Goal: Task Accomplishment & Management: Manage account settings

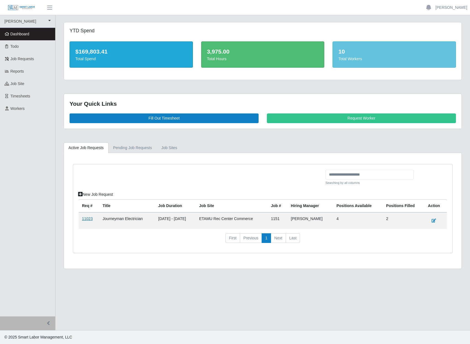
click at [91, 221] on link "11023" at bounding box center [87, 218] width 11 height 4
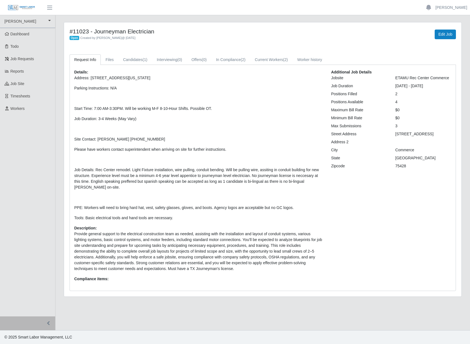
click at [197, 133] on p "Address: 2350 St Hwy 24, Commerce, Texas 75428 Parking Instructions: N/A Start …" at bounding box center [198, 148] width 248 height 146
click at [139, 65] on link "Candidates (1)" at bounding box center [135, 59] width 34 height 11
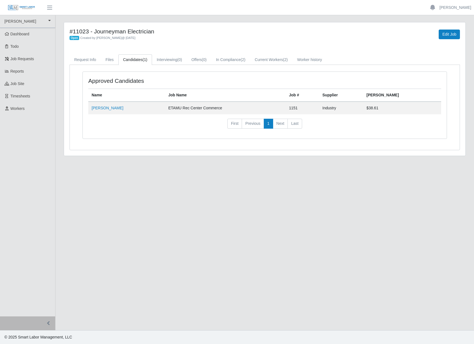
click at [159, 133] on nav "First Previous 1 Next Last" at bounding box center [264, 126] width 353 height 14
click at [102, 110] on link "Ronald Martinez" at bounding box center [108, 108] width 32 height 4
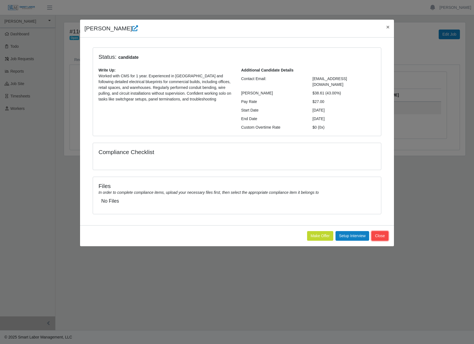
click at [379, 240] on button "Close" at bounding box center [379, 236] width 17 height 10
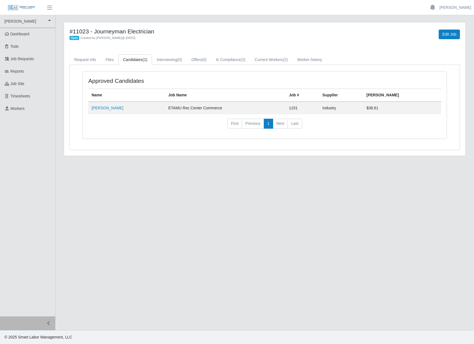
click at [302, 162] on div "#11023 - Journeyman Electrician Open Created by Andrea Balahoski @ 08/21/2025 E…" at bounding box center [265, 92] width 410 height 140
click at [250, 64] on link "In Compliance (2)" at bounding box center [230, 59] width 39 height 11
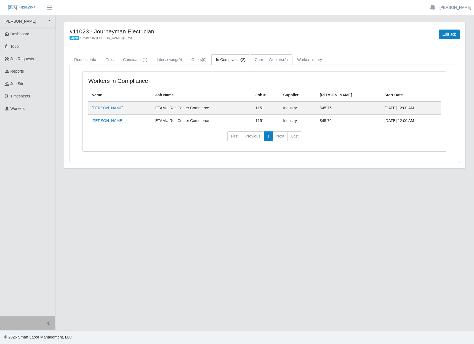
click at [292, 65] on link "Current Workers (2)" at bounding box center [271, 59] width 42 height 11
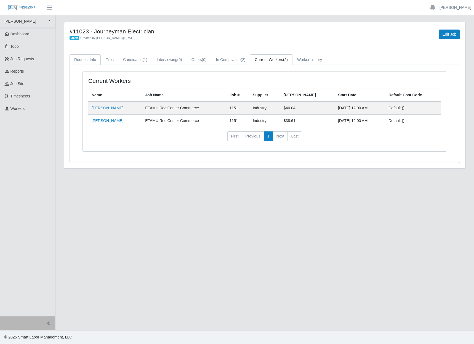
click at [90, 65] on link "Request Info" at bounding box center [84, 59] width 31 height 11
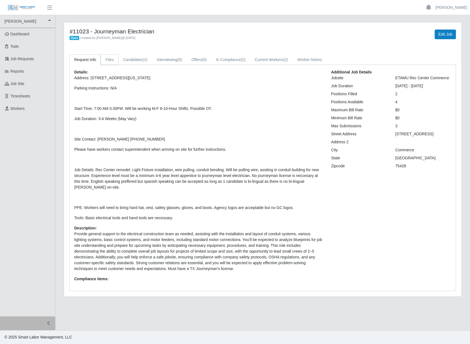
click at [118, 64] on link "Files" at bounding box center [110, 59] width 18 height 11
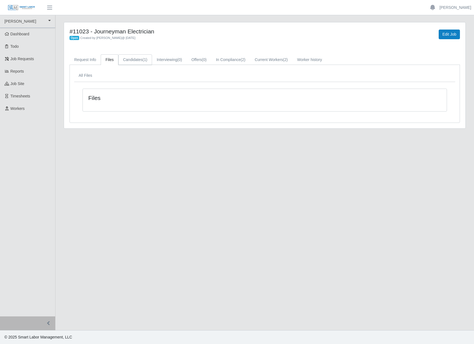
click at [147, 62] on span "(1)" at bounding box center [145, 59] width 5 height 4
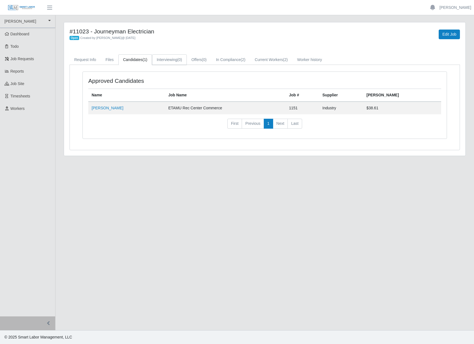
click at [187, 63] on link "Interviewing (0)" at bounding box center [169, 59] width 35 height 11
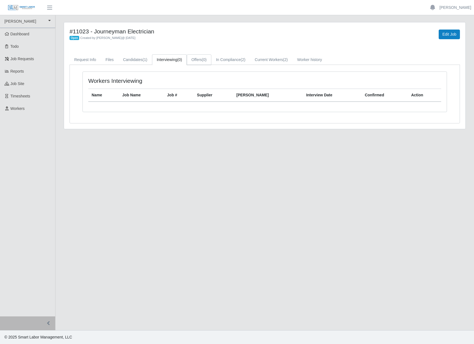
click at [211, 65] on link "Offers (0)" at bounding box center [199, 59] width 25 height 11
click at [250, 65] on link "In Compliance (2)" at bounding box center [230, 59] width 39 height 11
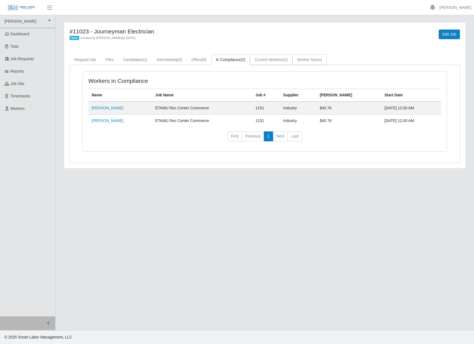
drag, startPoint x: 308, startPoint y: 60, endPoint x: 353, endPoint y: 67, distance: 45.2
click at [292, 60] on link "Current Workers (2)" at bounding box center [271, 59] width 42 height 11
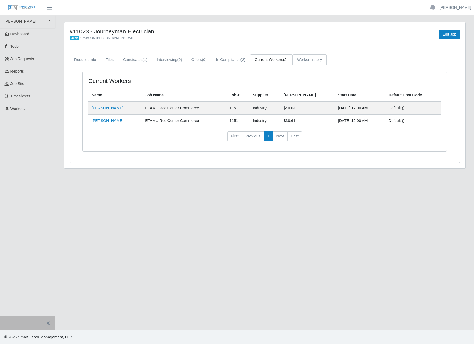
click at [327, 62] on link "Worker history" at bounding box center [309, 59] width 34 height 11
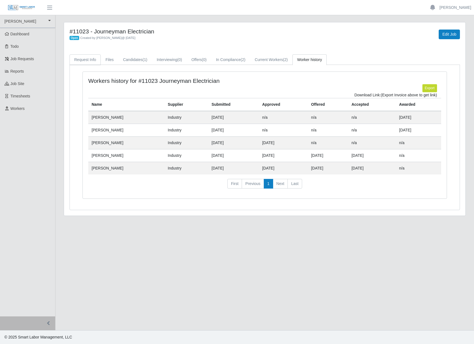
click at [101, 65] on link "Request Info" at bounding box center [84, 59] width 31 height 11
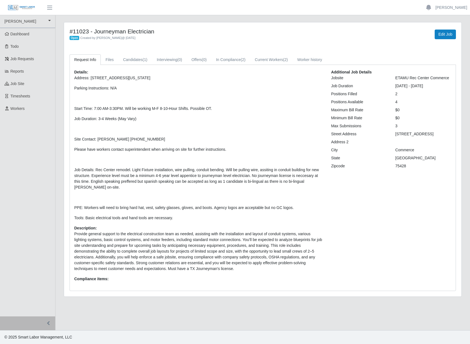
click at [125, 176] on p "Address: 2350 St Hwy 24, Commerce, Texas 75428 Parking Instructions: N/A Start …" at bounding box center [198, 148] width 248 height 146
drag, startPoint x: 203, startPoint y: 104, endPoint x: 5, endPoint y: 59, distance: 202.4
click at [202, 91] on p "Parking Instructions: N/A" at bounding box center [198, 88] width 248 height 6
click at [18, 61] on span "Job Requests" at bounding box center [22, 59] width 24 height 4
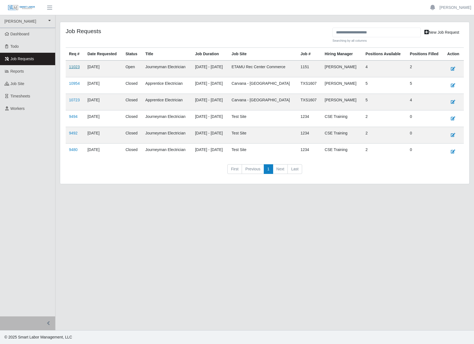
click at [77, 69] on link "11023" at bounding box center [74, 67] width 11 height 4
click at [25, 111] on span "Workers" at bounding box center [17, 108] width 14 height 4
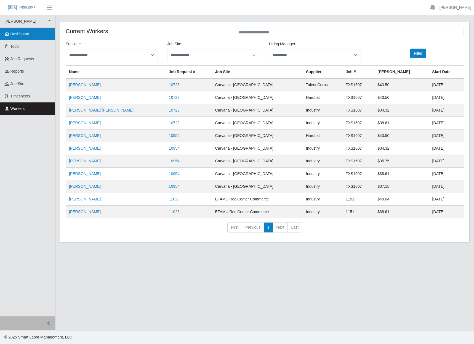
click at [16, 36] on span "Dashboard" at bounding box center [19, 34] width 19 height 4
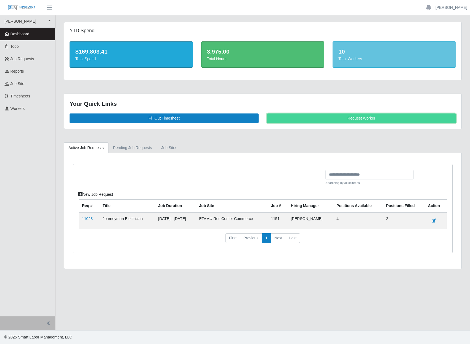
click at [342, 123] on link "Request Worker" at bounding box center [361, 118] width 189 height 10
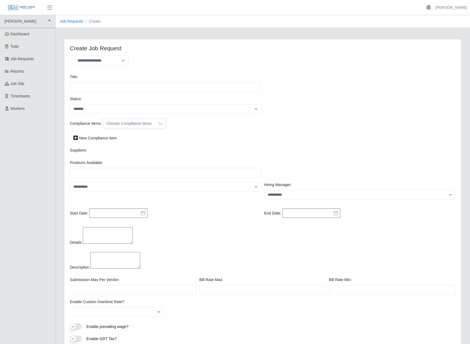
select select
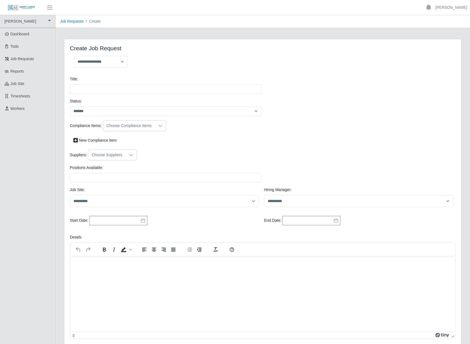
click at [103, 160] on div "Choose Suppliers" at bounding box center [106, 155] width 37 height 10
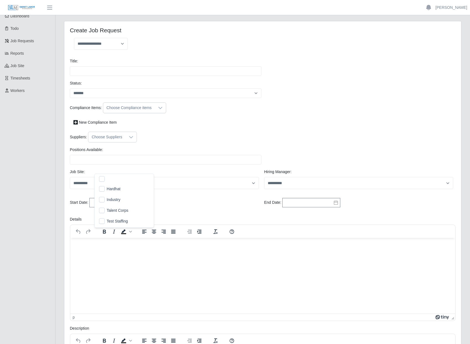
scroll to position [28, 0]
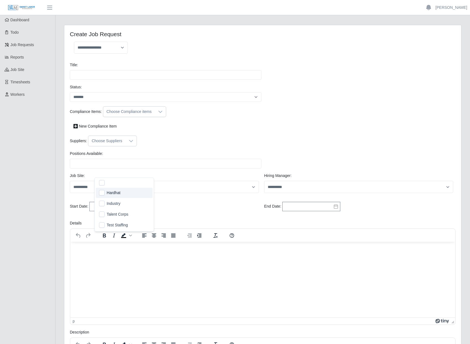
click at [317, 117] on div "**********" at bounding box center [262, 276] width 397 height 503
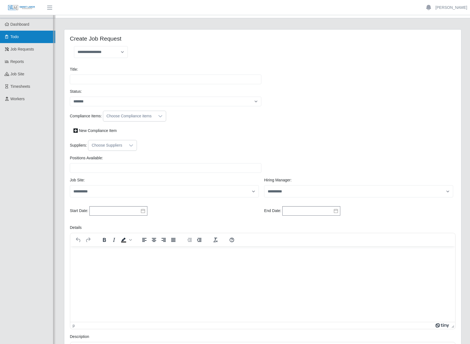
scroll to position [0, 0]
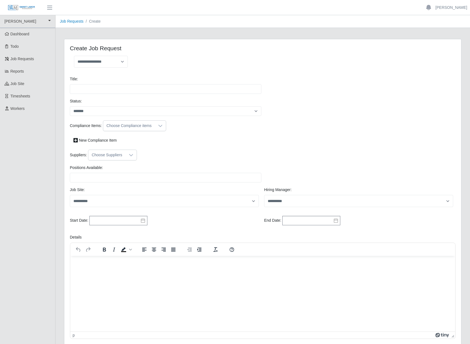
click at [133, 157] on icon at bounding box center [131, 155] width 4 height 4
drag, startPoint x: 28, startPoint y: 71, endPoint x: 226, endPoint y: 116, distance: 203.2
click at [28, 61] on span "Job Requests" at bounding box center [22, 59] width 24 height 4
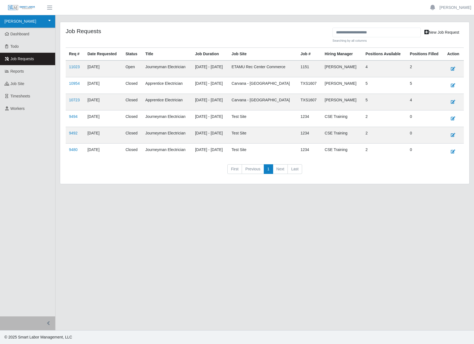
click at [22, 23] on link "[PERSON_NAME]" at bounding box center [27, 21] width 55 height 13
click at [15, 36] on div "[PERSON_NAME]" at bounding box center [24, 37] width 44 height 11
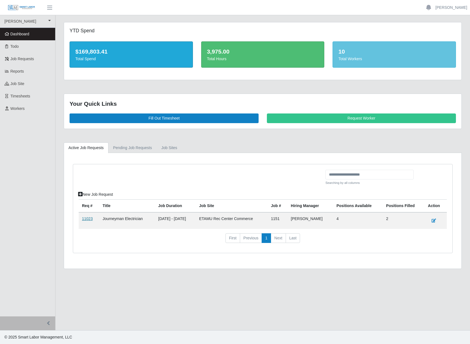
click at [93, 221] on link "11023" at bounding box center [87, 218] width 11 height 4
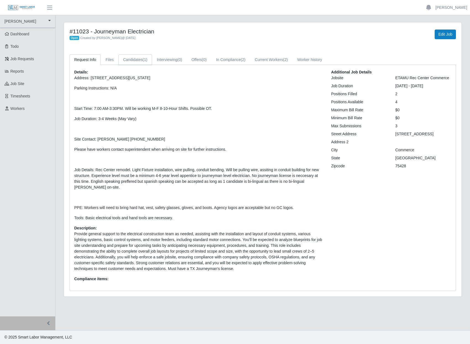
click at [152, 65] on link "Candidates (1)" at bounding box center [135, 59] width 34 height 11
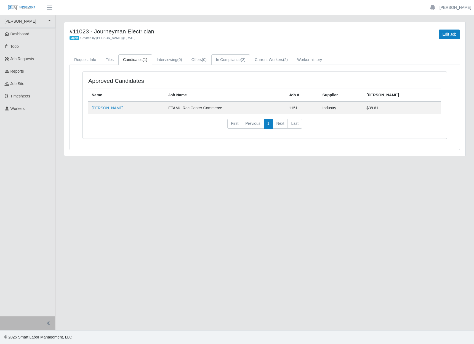
click at [250, 65] on link "In Compliance (2)" at bounding box center [230, 59] width 39 height 11
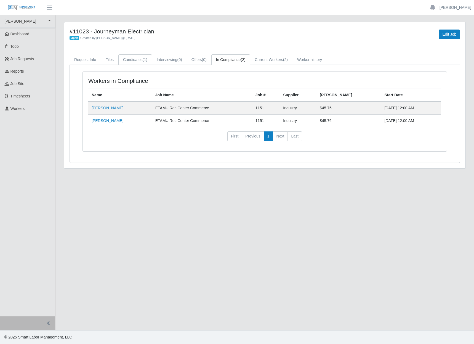
click at [148, 65] on link "Candidates (1)" at bounding box center [135, 59] width 34 height 11
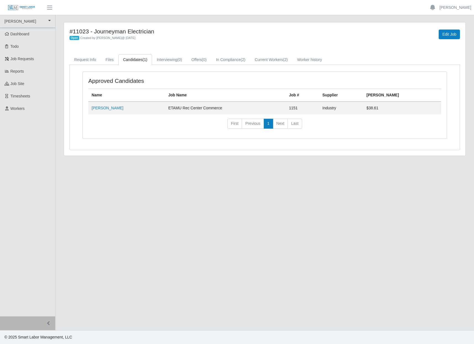
click at [14, 111] on span "Workers" at bounding box center [17, 108] width 14 height 4
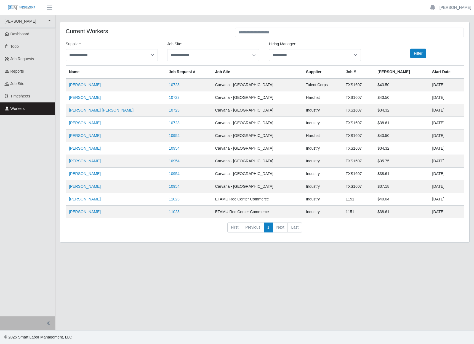
drag, startPoint x: 268, startPoint y: 169, endPoint x: 58, endPoint y: 226, distance: 217.8
click at [37, 192] on ul "[PERSON_NAME] [PERSON_NAME] Dashboard Todo Job Requests Reports job site Timesh…" at bounding box center [27, 165] width 55 height 301
click at [30, 36] on span "Dashboard" at bounding box center [19, 34] width 19 height 4
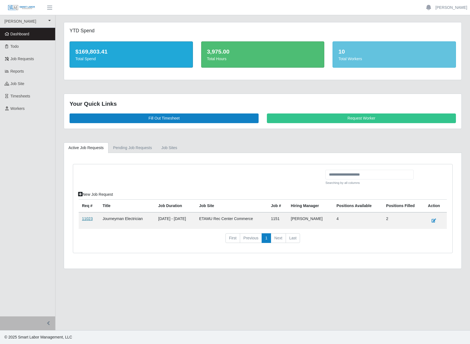
click at [93, 221] on link "11023" at bounding box center [87, 218] width 11 height 4
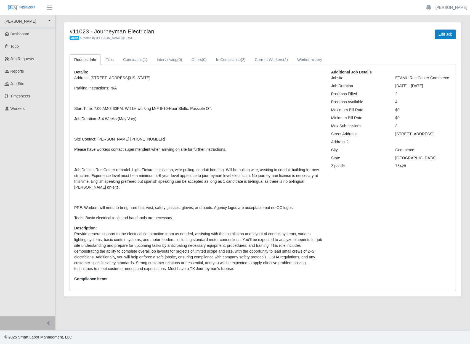
click at [169, 74] on div "Details: Address: [STREET_ADDRESS][US_STATE] Parking Instructions: N/A Start Ti…" at bounding box center [263, 178] width 386 height 226
click at [152, 61] on link "Candidates (1)" at bounding box center [135, 59] width 34 height 11
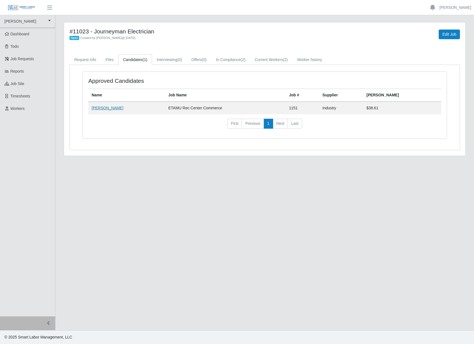
click at [116, 110] on link "[PERSON_NAME]" at bounding box center [108, 108] width 32 height 4
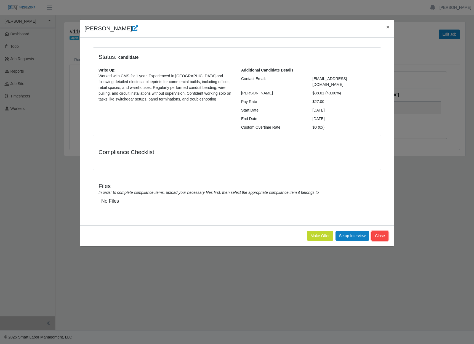
click at [380, 240] on button "Close" at bounding box center [379, 236] width 17 height 10
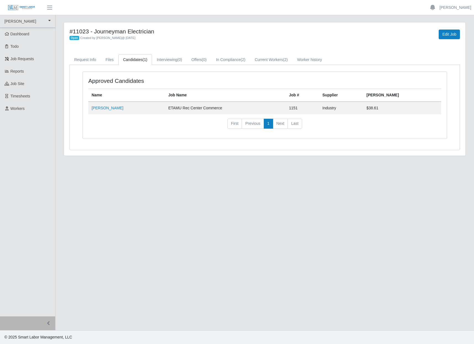
click at [138, 243] on main "#11023 - Journeyman Electrician Open Created by [PERSON_NAME] @ [DATE] Edit Job…" at bounding box center [264, 172] width 418 height 315
